Goal: Information Seeking & Learning: Learn about a topic

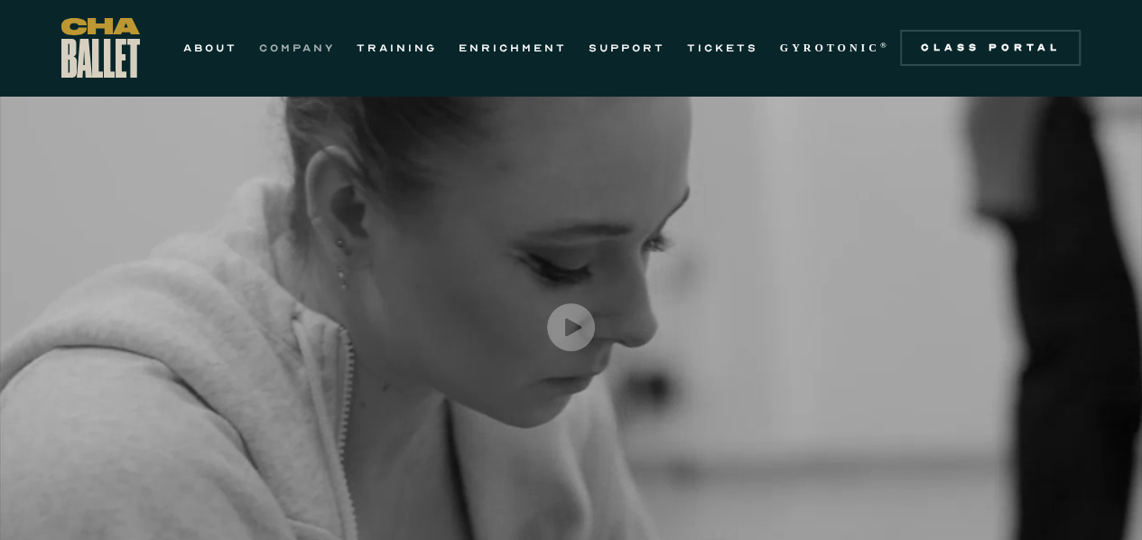
click at [294, 56] on link "COMPANY" at bounding box center [297, 48] width 76 height 22
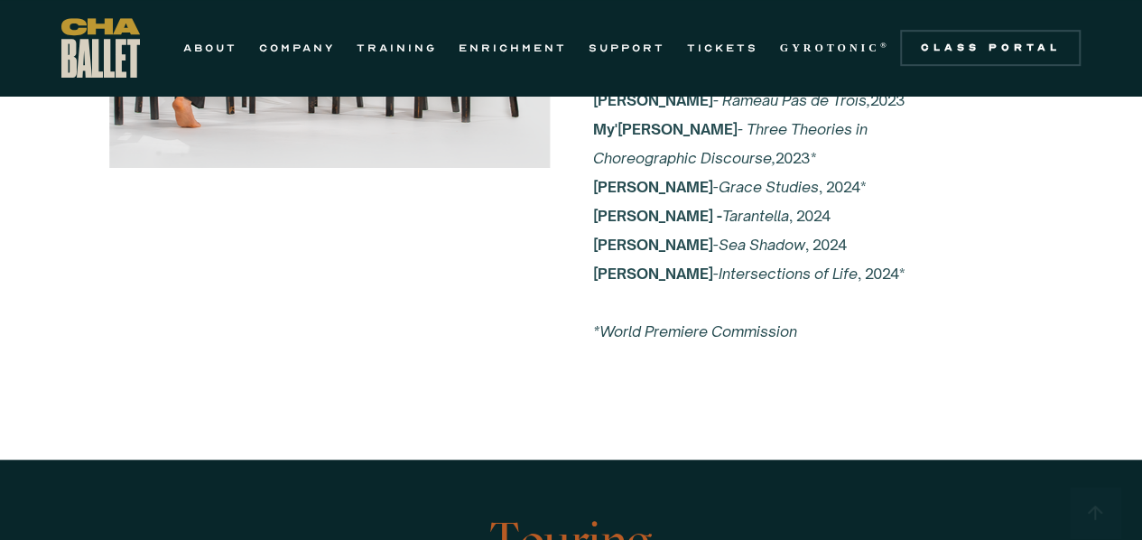
scroll to position [3347, 0]
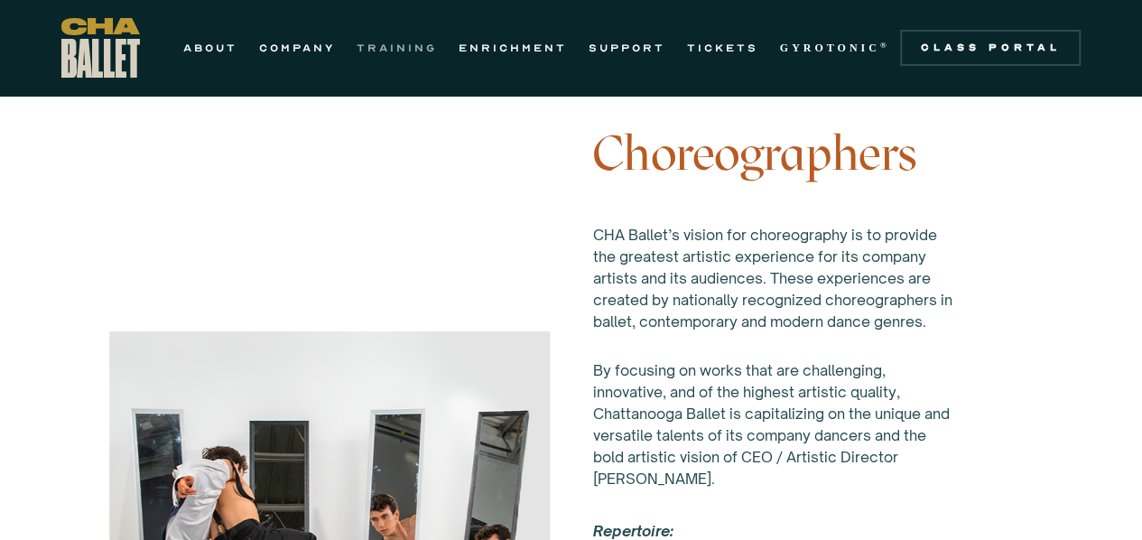
click at [421, 42] on link "TRAINING" at bounding box center [397, 48] width 80 height 22
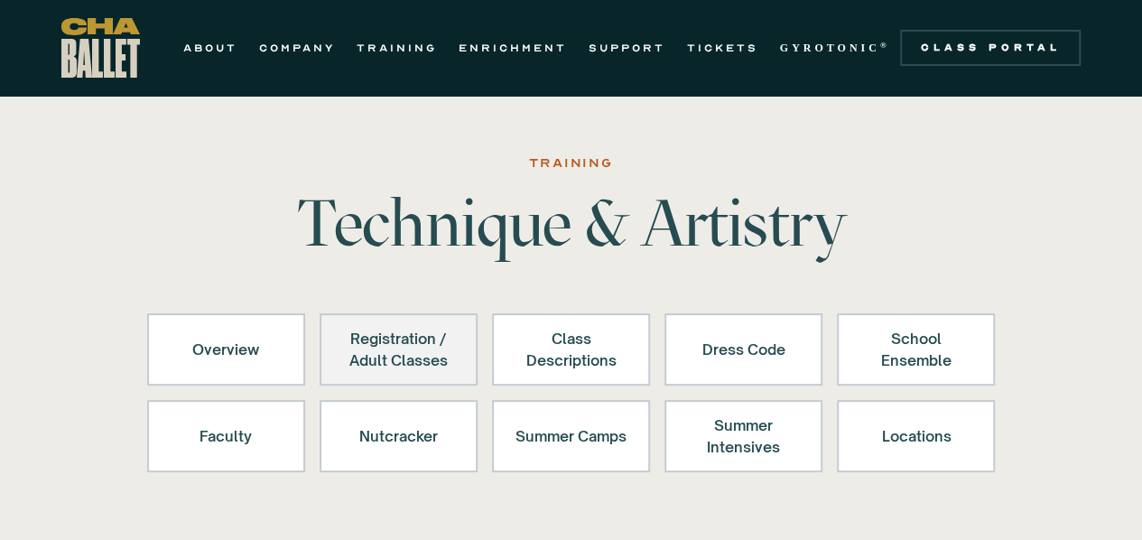
click at [395, 376] on link "Registration / Adult Classes" at bounding box center [399, 349] width 158 height 72
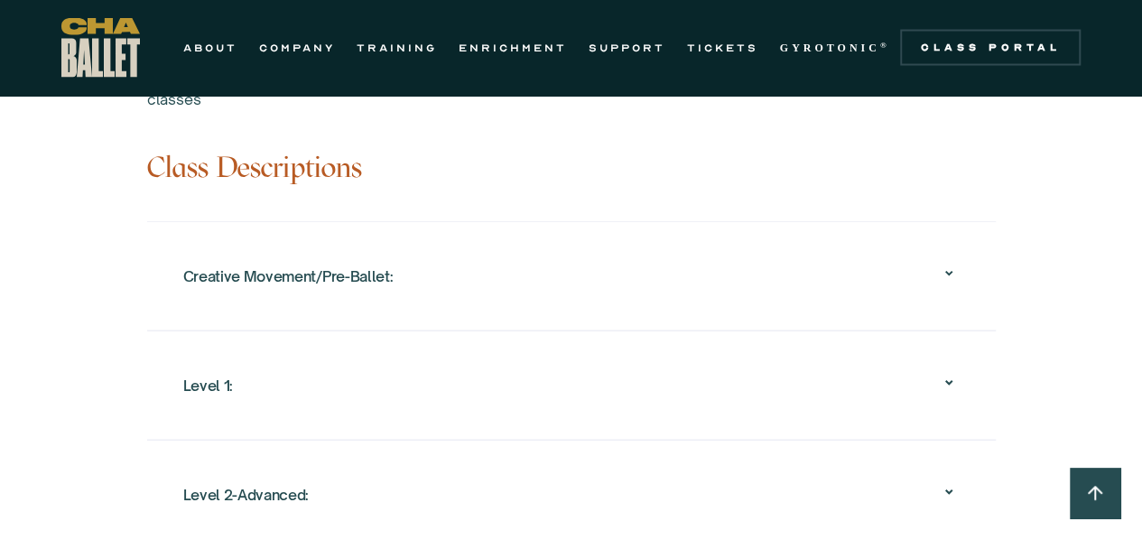
scroll to position [1891, 0]
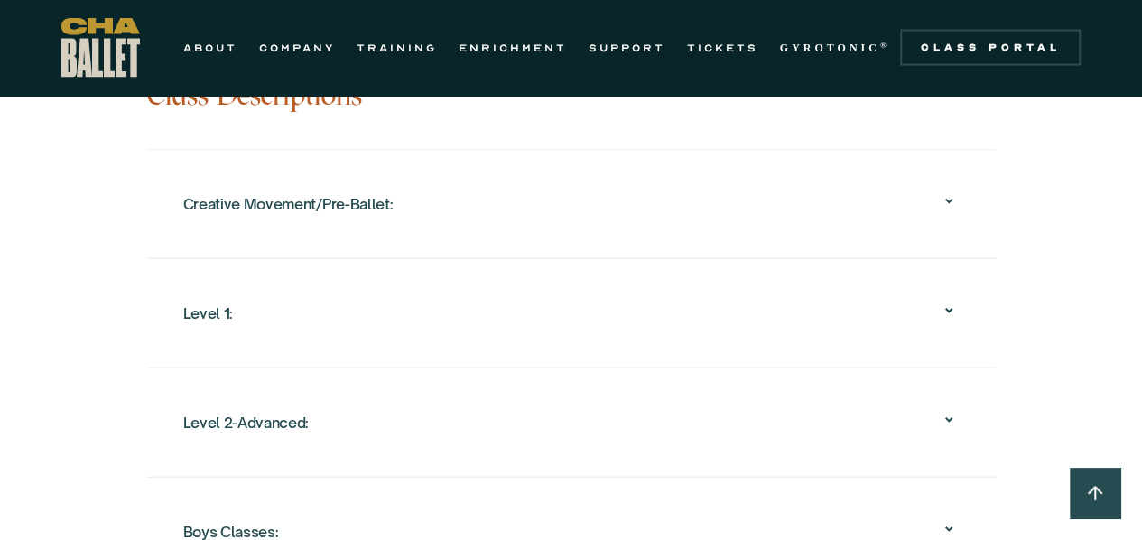
click at [716, 331] on div "Level 1:" at bounding box center [571, 313] width 777 height 58
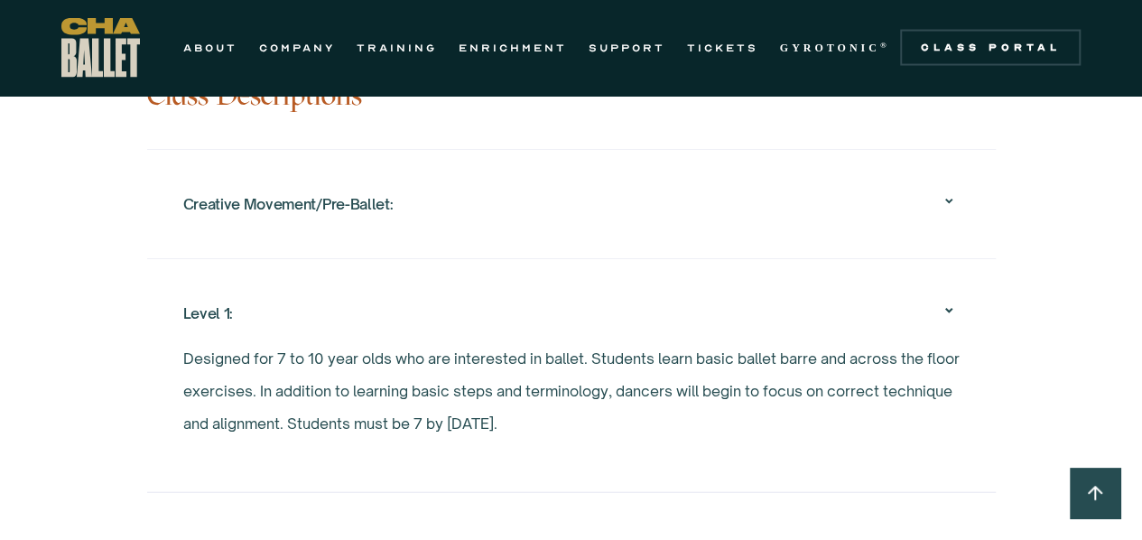
click at [1038, 209] on div "Overview Chattanooga Ballet's School offers exceptional ballet training to over…" at bounding box center [571, 101] width 1142 height 1881
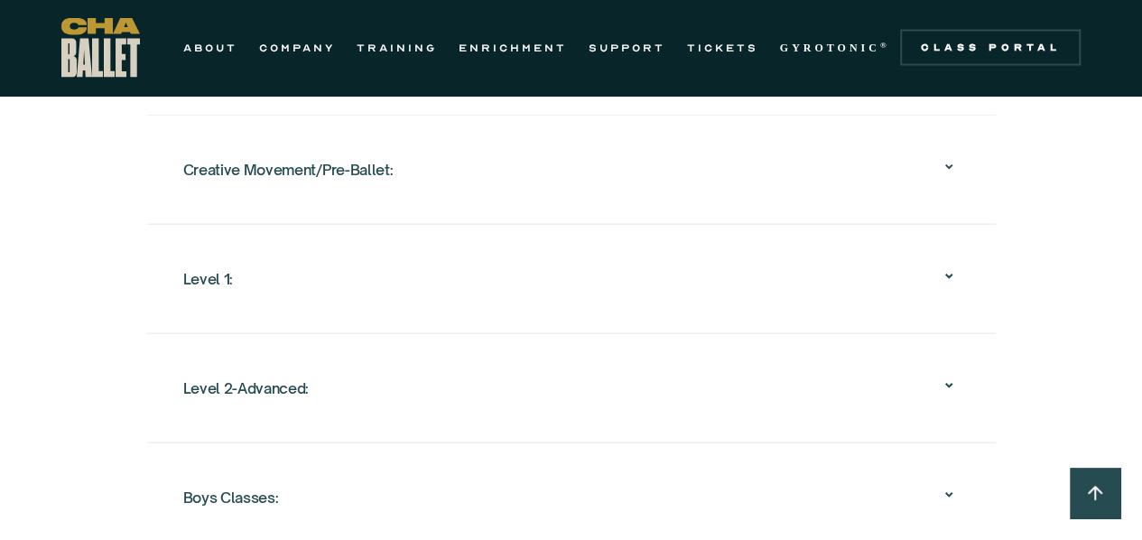
scroll to position [1927, 0]
click at [805, 261] on div "Level 1:" at bounding box center [571, 277] width 777 height 58
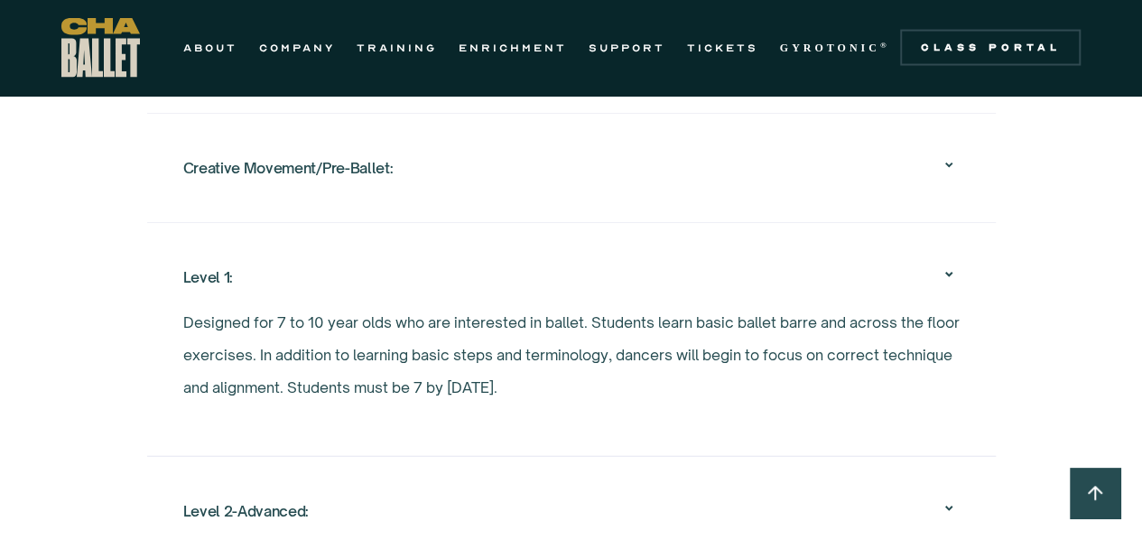
click at [740, 165] on div "Creative Movement/Pre-Ballet:" at bounding box center [571, 168] width 777 height 58
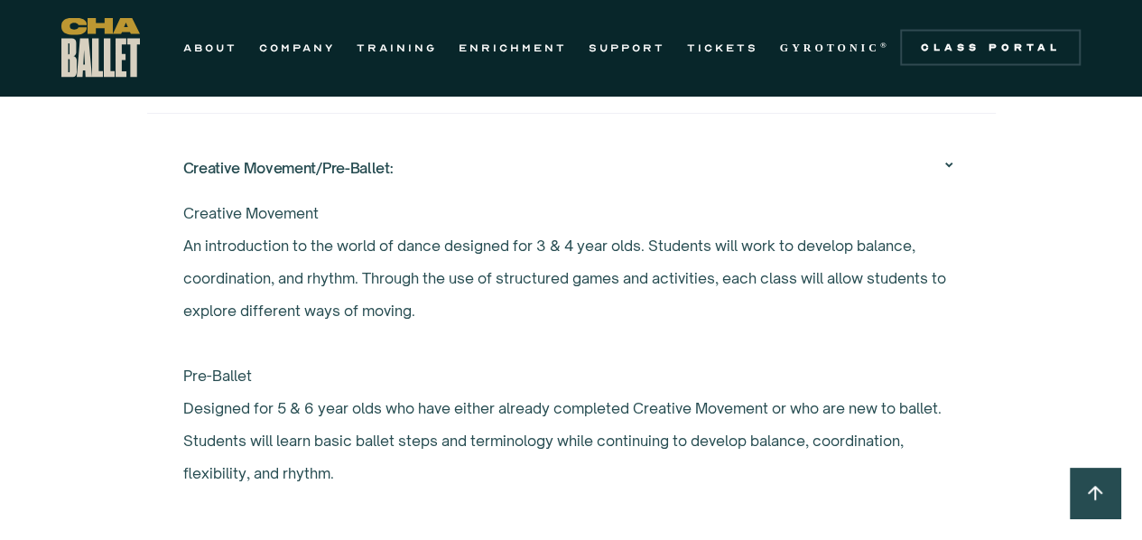
drag, startPoint x: 740, startPoint y: 165, endPoint x: 1155, endPoint y: 79, distance: 423.4
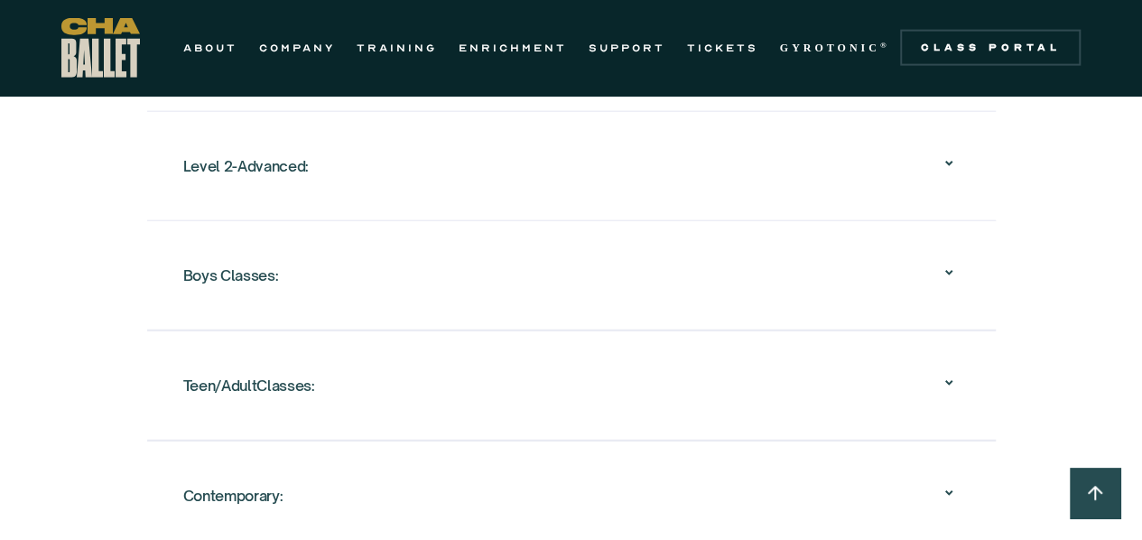
scroll to position [2206, 0]
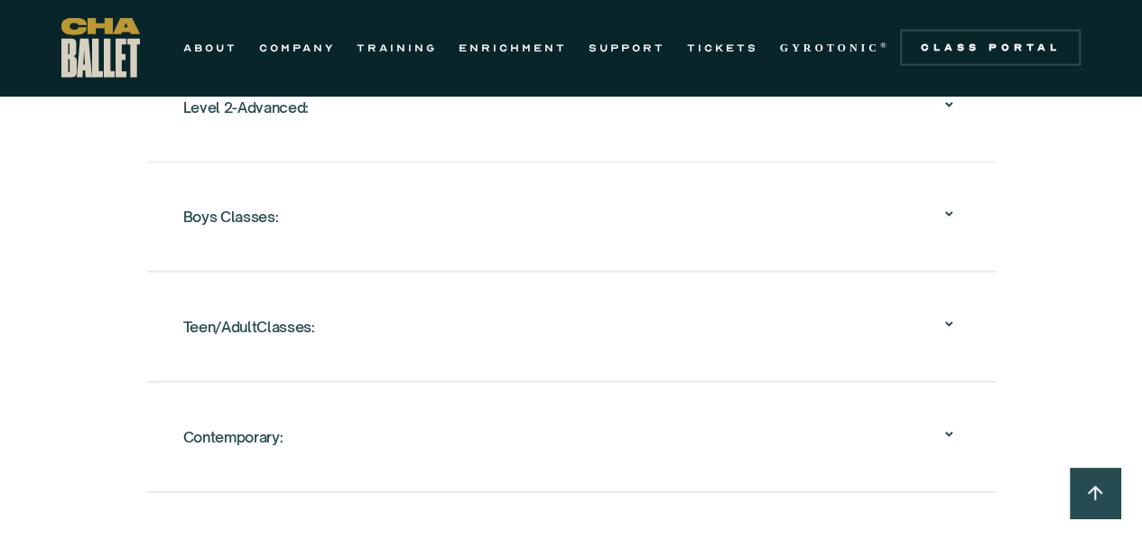
click at [793, 332] on div "Teen/AdultClasses:" at bounding box center [571, 327] width 777 height 58
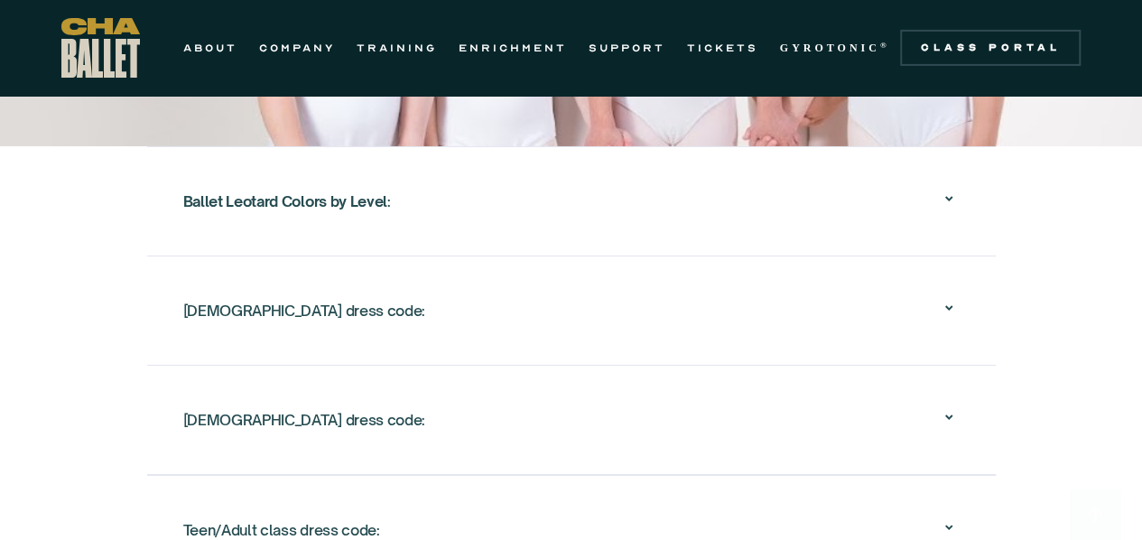
scroll to position [3107, 0]
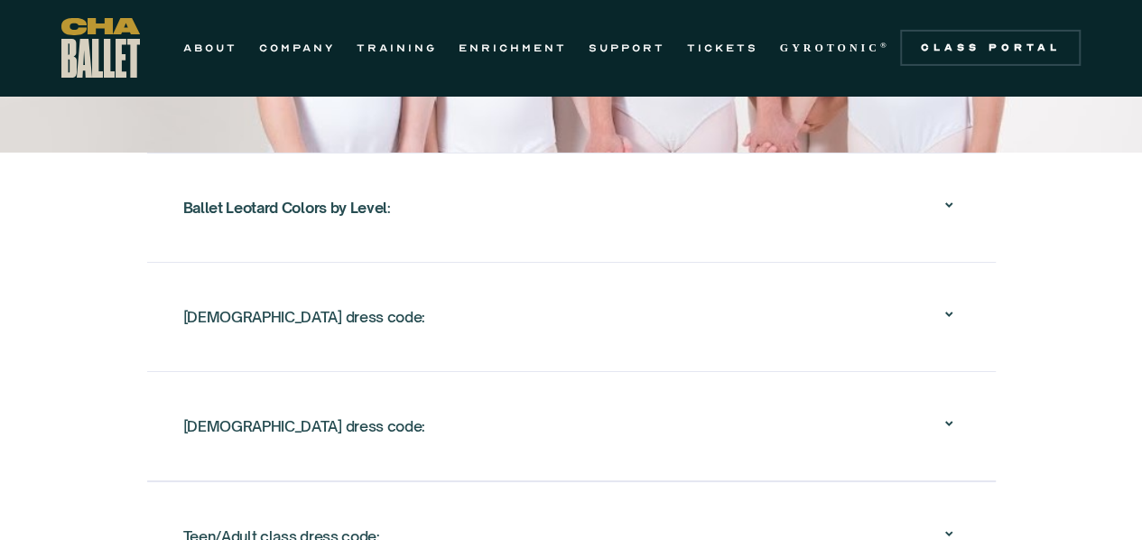
click at [764, 206] on div "Ballet Leotard Colors by Level :" at bounding box center [571, 208] width 777 height 58
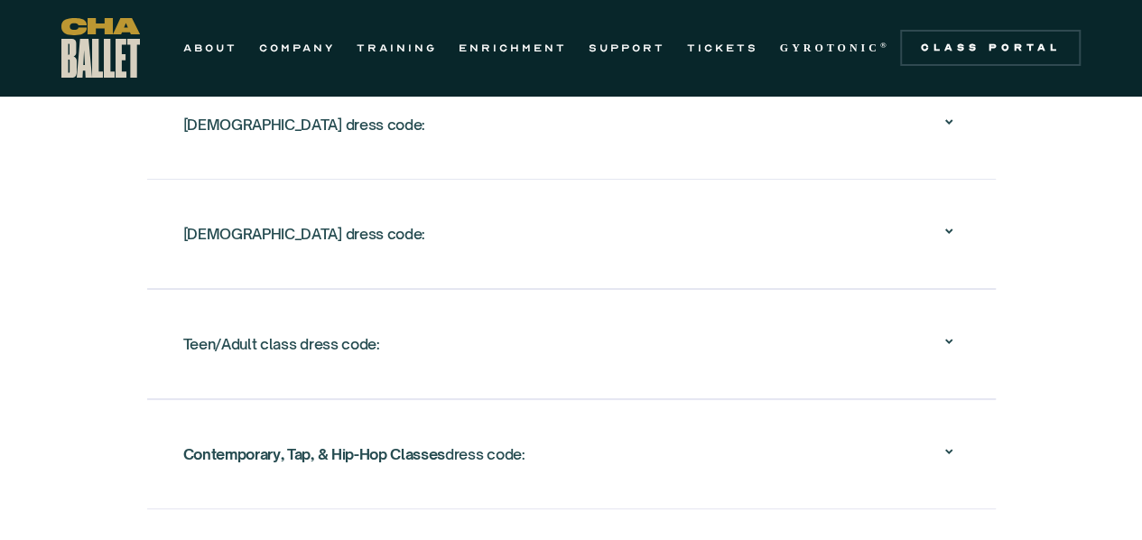
scroll to position [3288, 0]
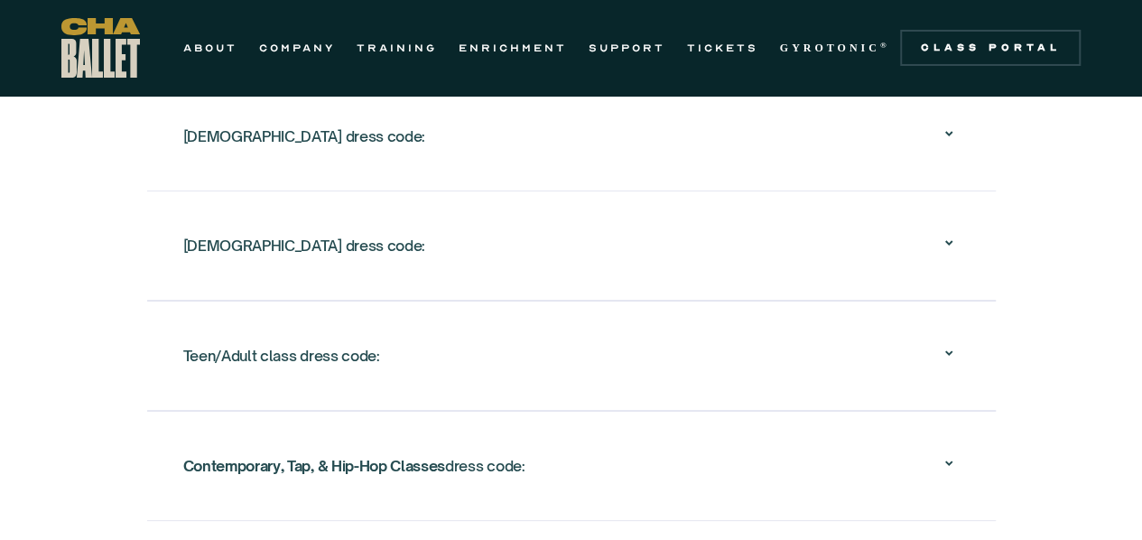
click at [712, 353] on div "Teen/Adult class dress code:" at bounding box center [571, 356] width 777 height 58
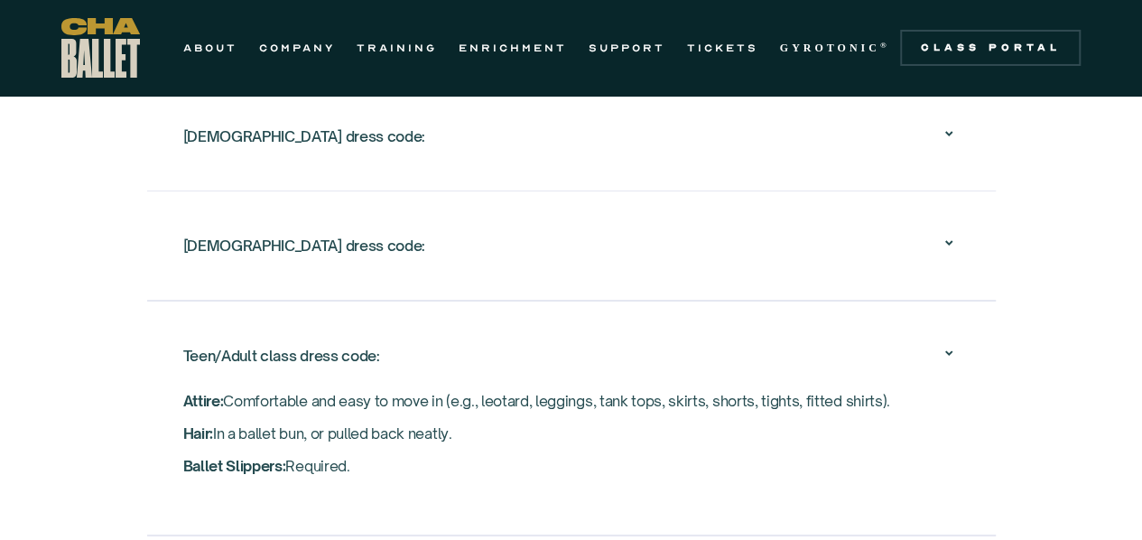
click at [1040, 243] on div "Ballet Leotard Colors by Level : Chattanooga Ballet is partnering with Eurotard…" at bounding box center [571, 309] width 1142 height 674
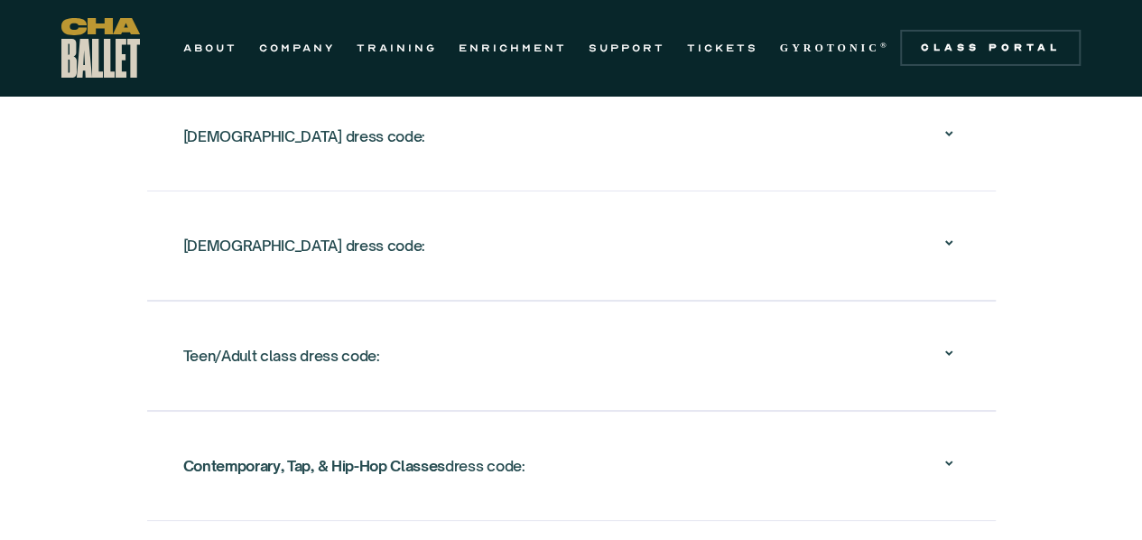
click at [923, 333] on div "Teen/Adult class dress code:" at bounding box center [571, 356] width 777 height 58
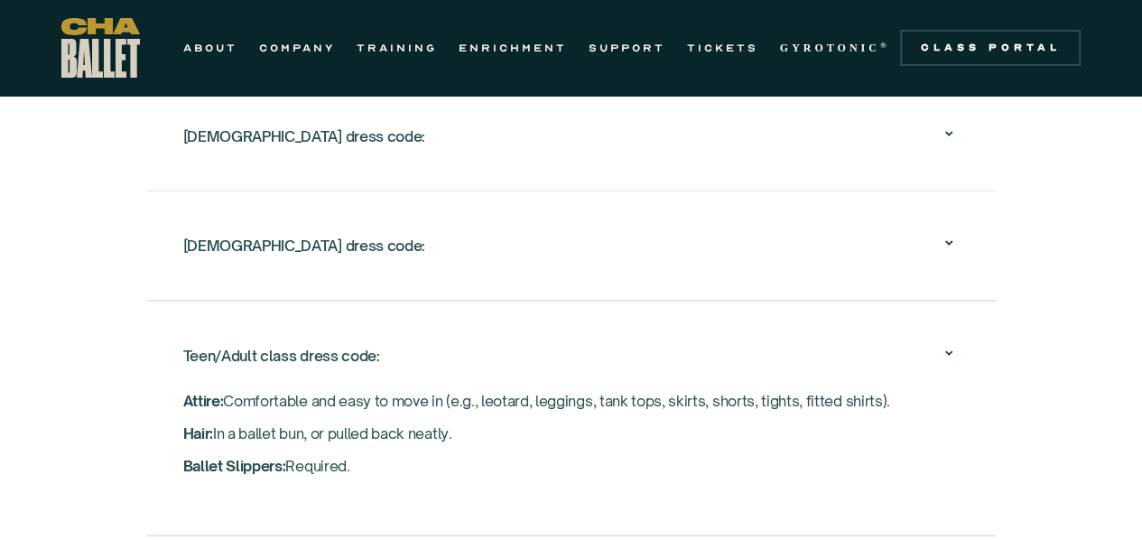
click at [1058, 302] on div "Ballet Leotard Colors by Level : Chattanooga Ballet is partnering with Eurotard…" at bounding box center [571, 309] width 1142 height 674
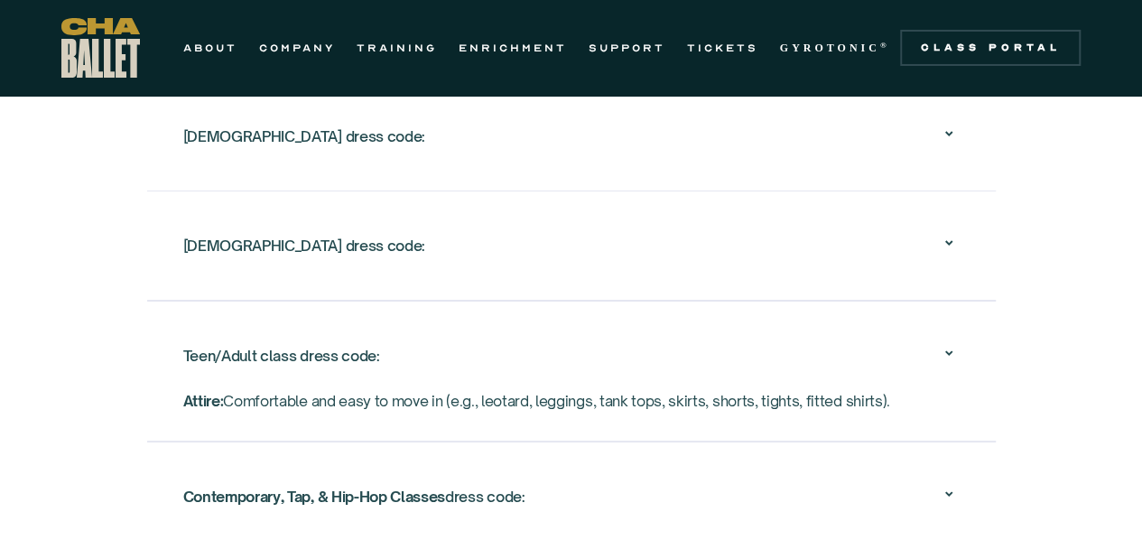
scroll to position [3252, 0]
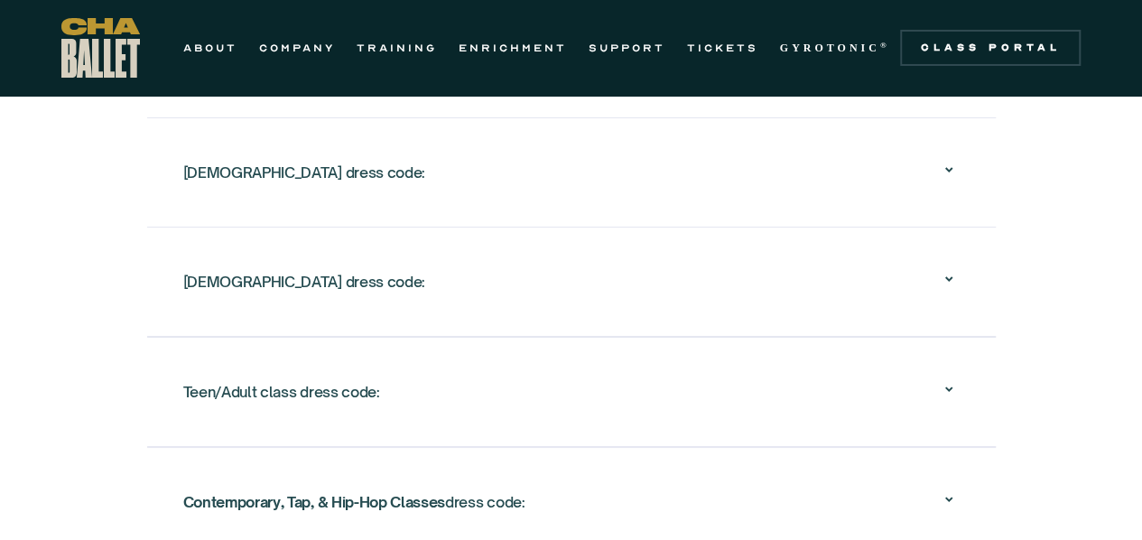
click at [887, 424] on div "Teen/Adult class dress code: Attire: Comfortable and easy to move in (e.g., leo…" at bounding box center [571, 392] width 849 height 110
click at [866, 411] on div "Teen/Adult class dress code:" at bounding box center [571, 392] width 777 height 58
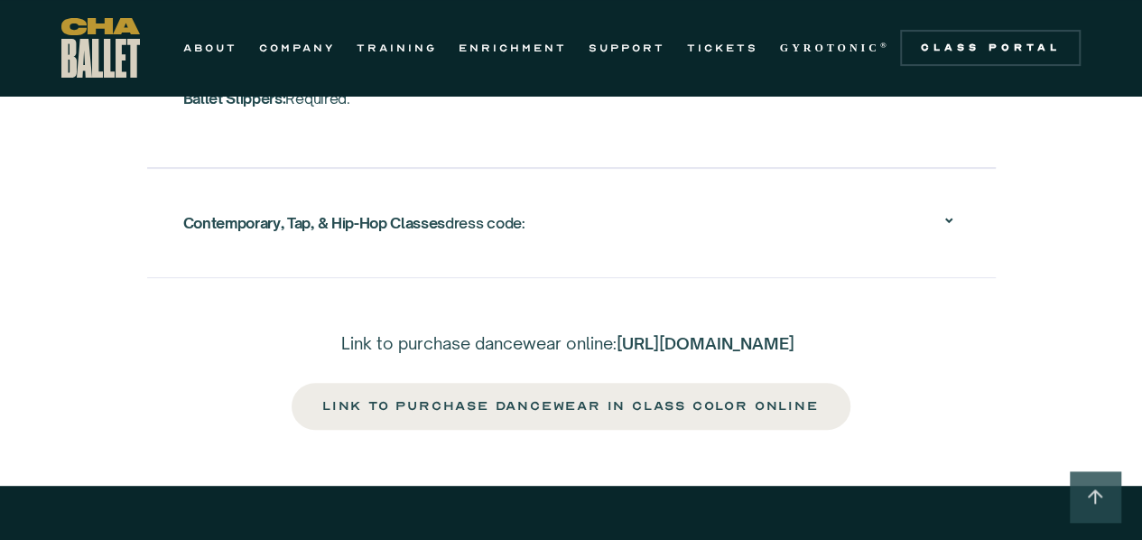
scroll to position [3619, 0]
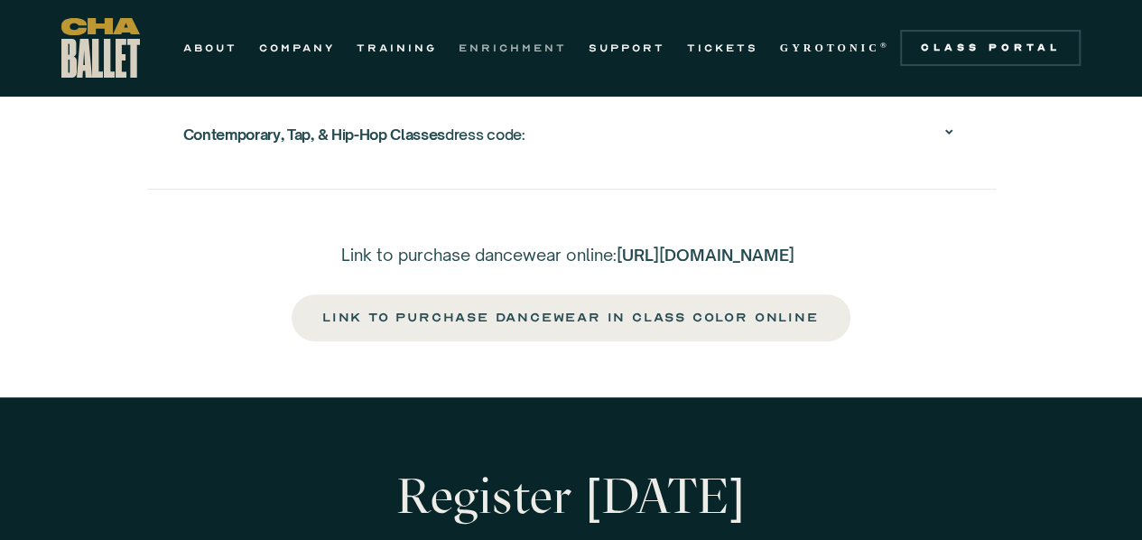
click at [471, 37] on link "ENRICHMENT" at bounding box center [513, 48] width 108 height 22
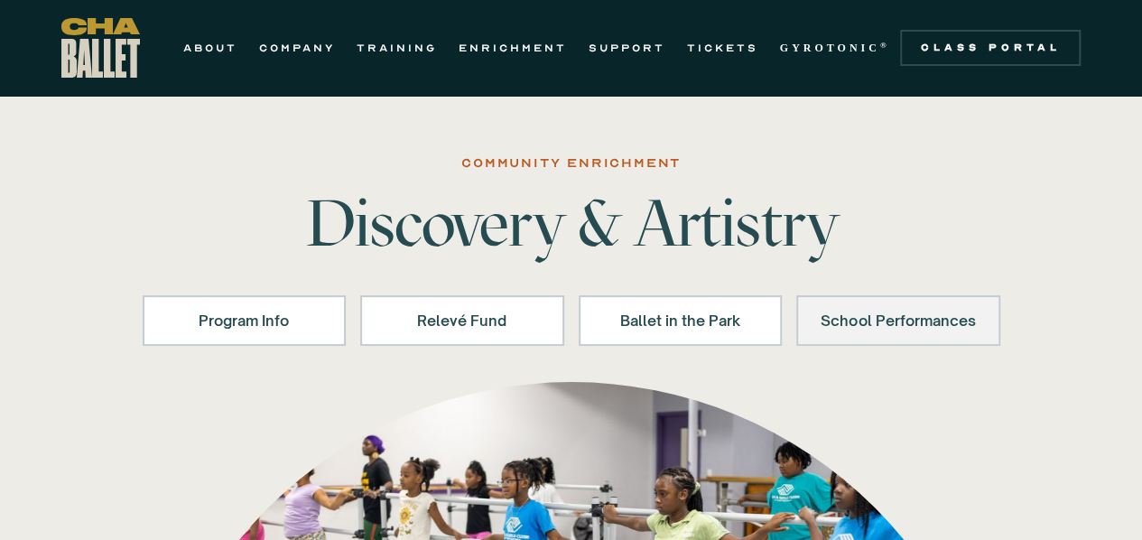
click at [905, 335] on link "School Performances" at bounding box center [898, 320] width 204 height 51
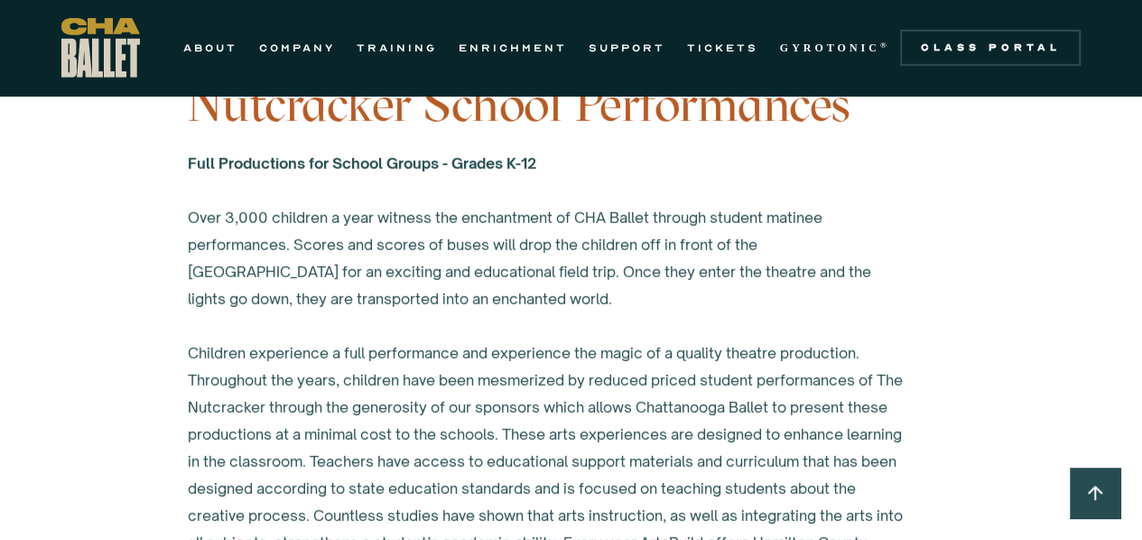
scroll to position [2744, 0]
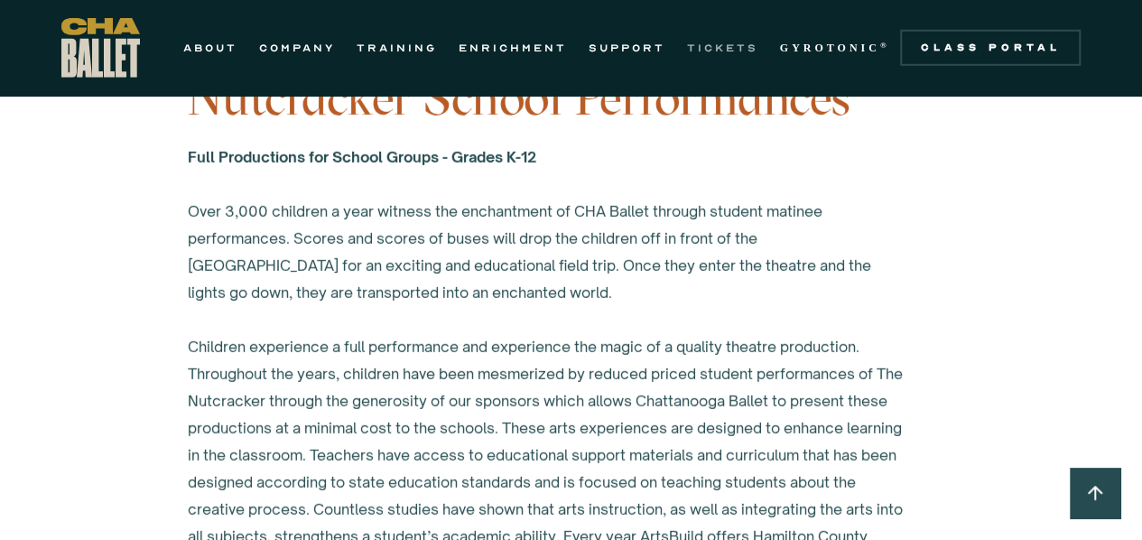
click at [698, 43] on link "TICKETS" at bounding box center [722, 48] width 71 height 22
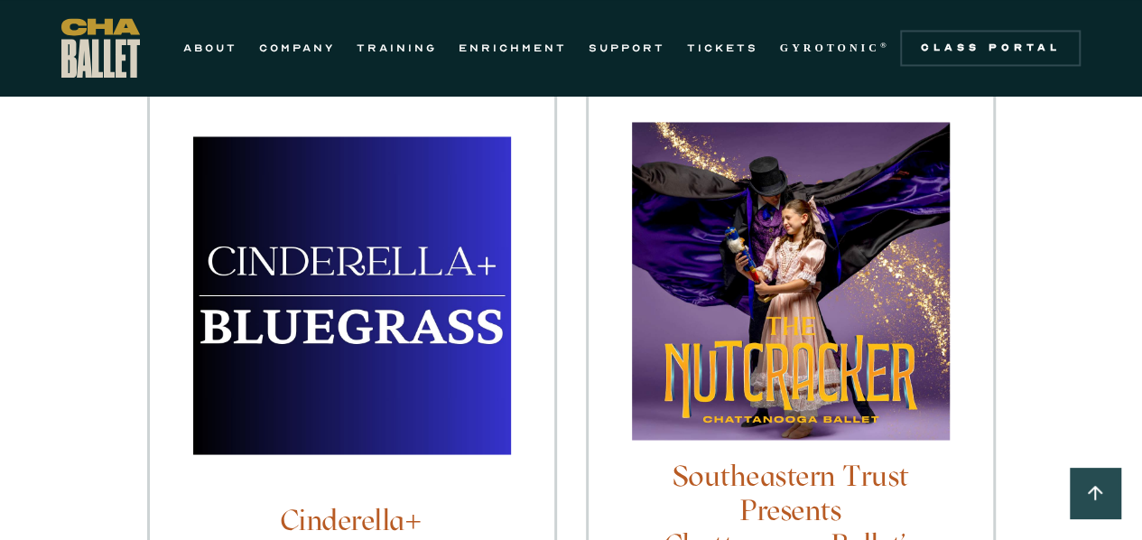
scroll to position [1445, 0]
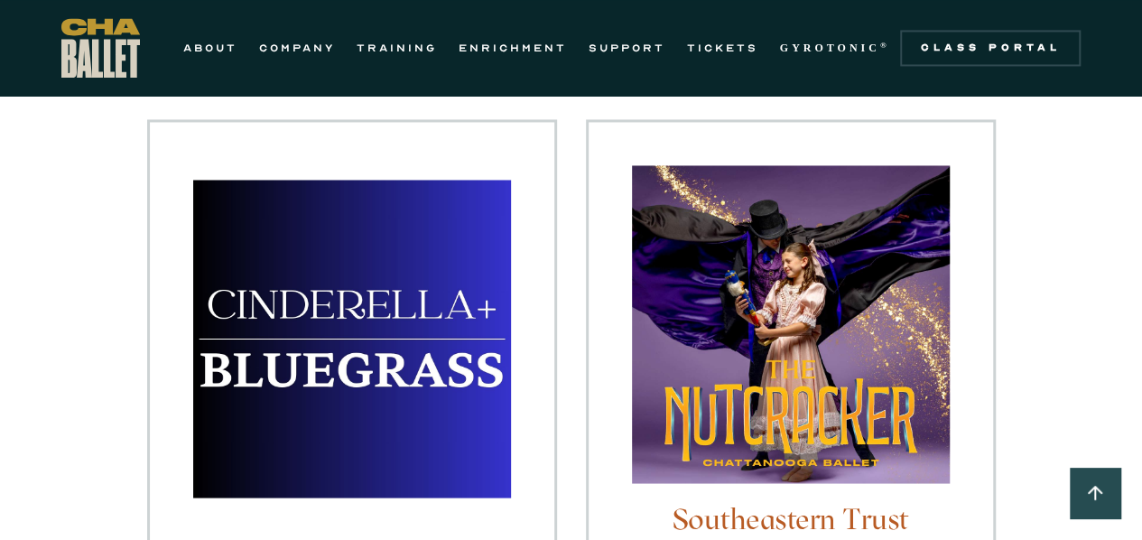
drag, startPoint x: 0, startPoint y: 0, endPoint x: 1125, endPoint y: 230, distance: 1148.5
